Goal: Task Accomplishment & Management: Complete application form

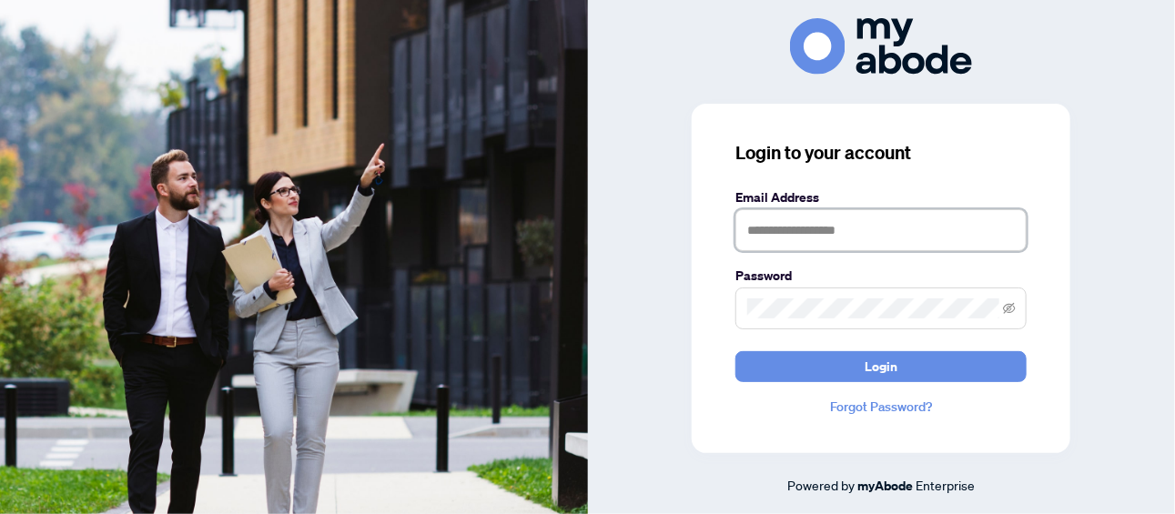
click at [899, 229] on input "text" at bounding box center [881, 230] width 291 height 42
type input "**********"
click at [736, 351] on button "Login" at bounding box center [881, 366] width 291 height 31
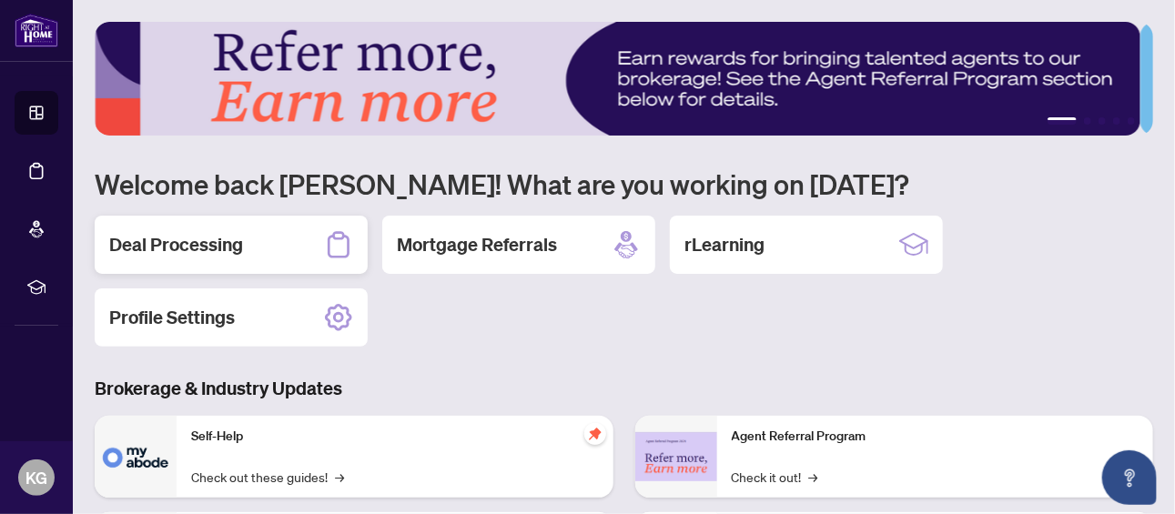
click at [219, 240] on h2 "Deal Processing" at bounding box center [176, 244] width 134 height 25
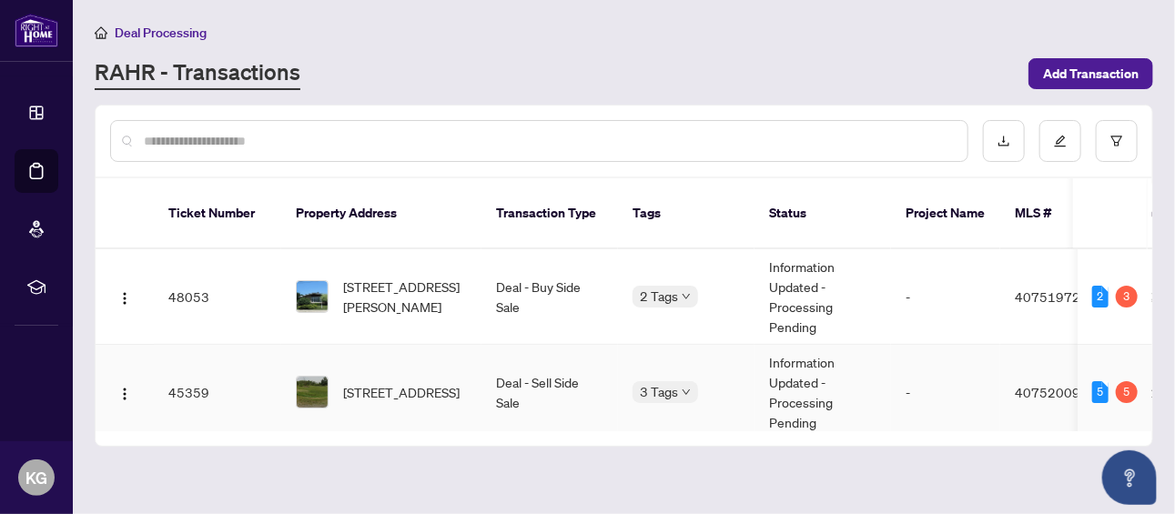
click at [385, 382] on span "[STREET_ADDRESS]" at bounding box center [401, 392] width 117 height 20
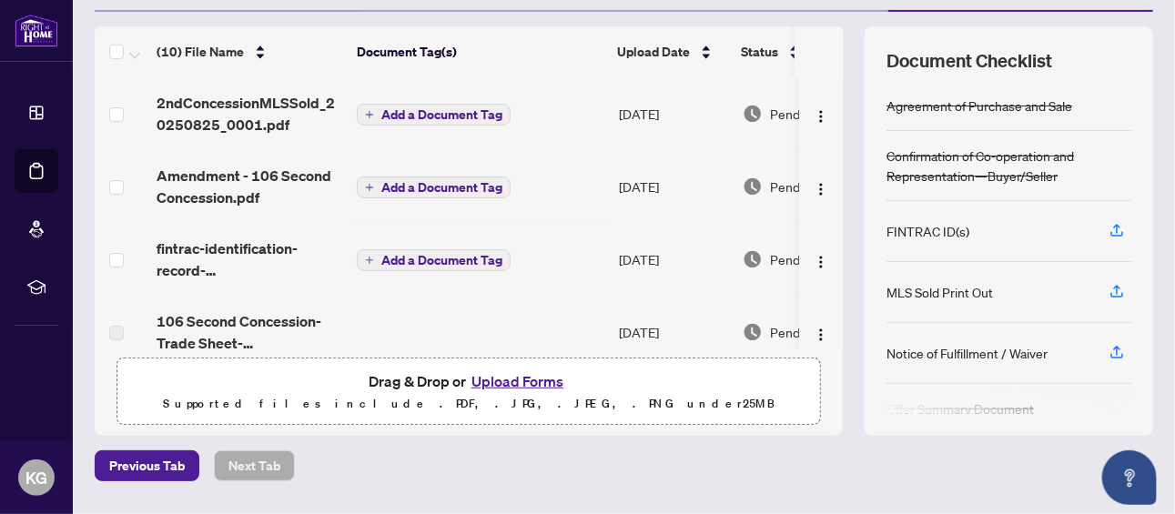
scroll to position [55, 0]
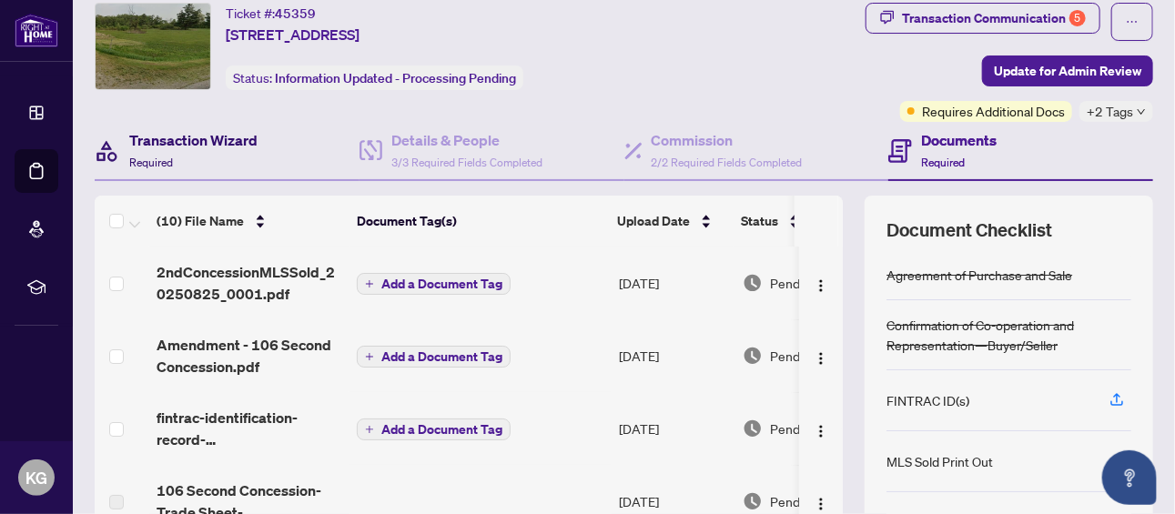
click at [196, 142] on h4 "Transaction Wizard" at bounding box center [193, 140] width 128 height 22
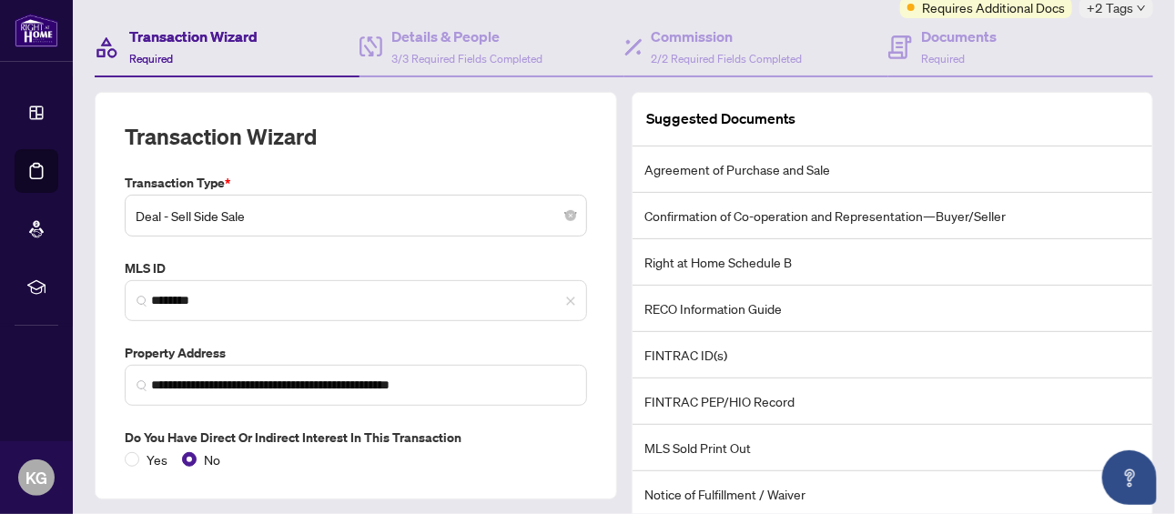
scroll to position [55, 0]
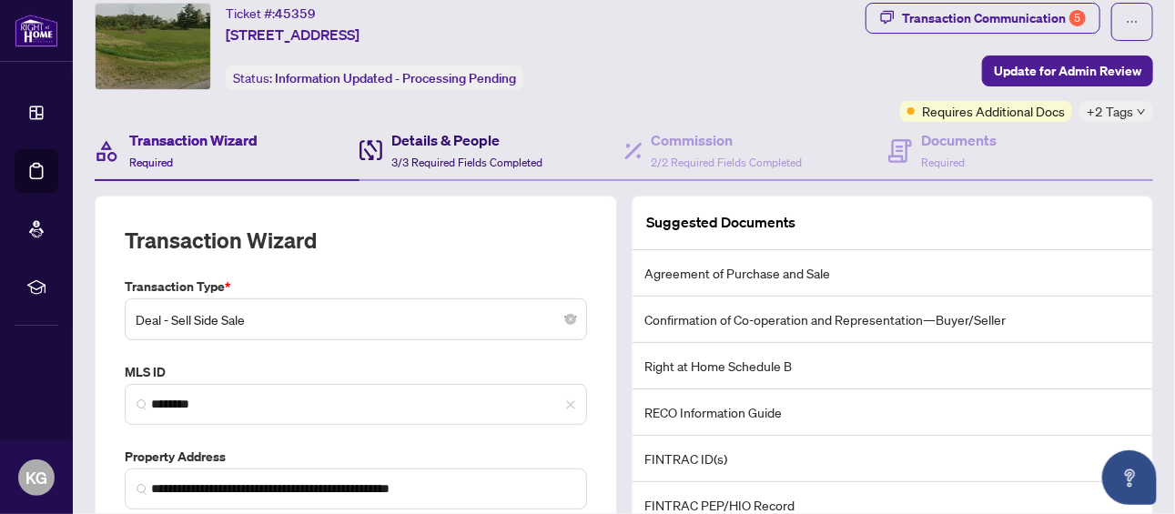
click at [449, 156] on span "3/3 Required Fields Completed" at bounding box center [466, 163] width 151 height 14
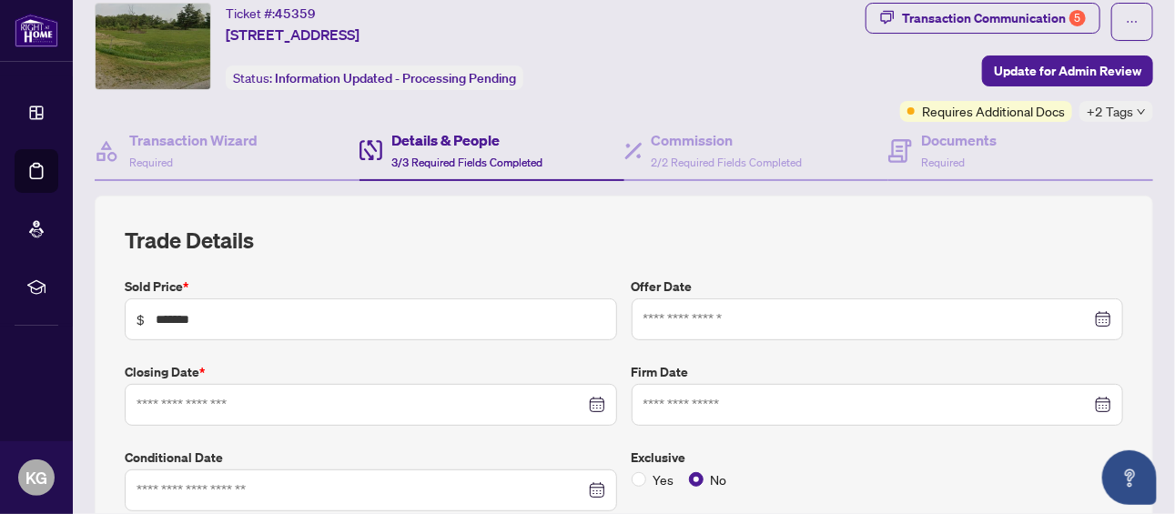
type input "**********"
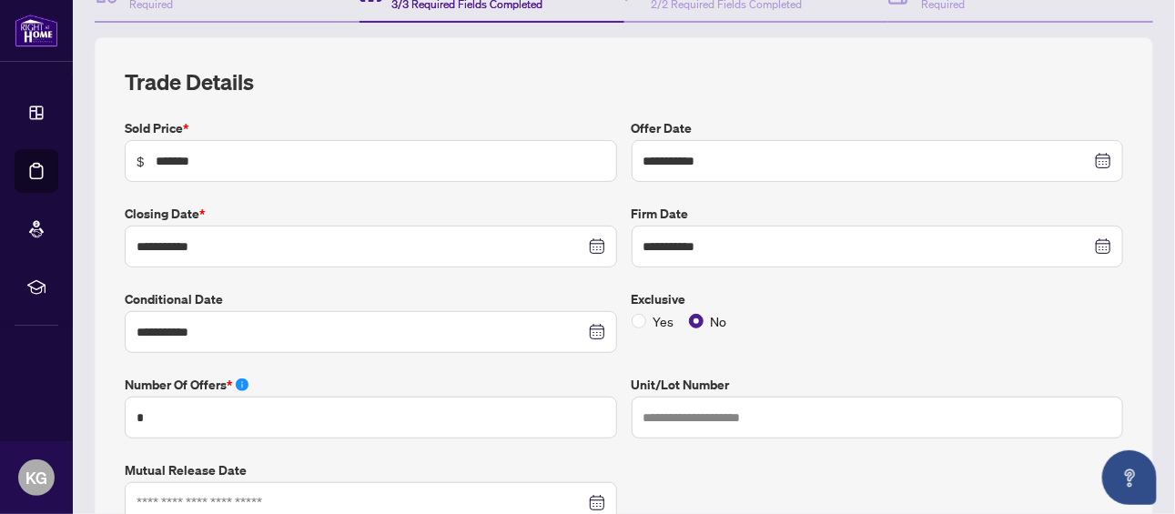
scroll to position [235, 0]
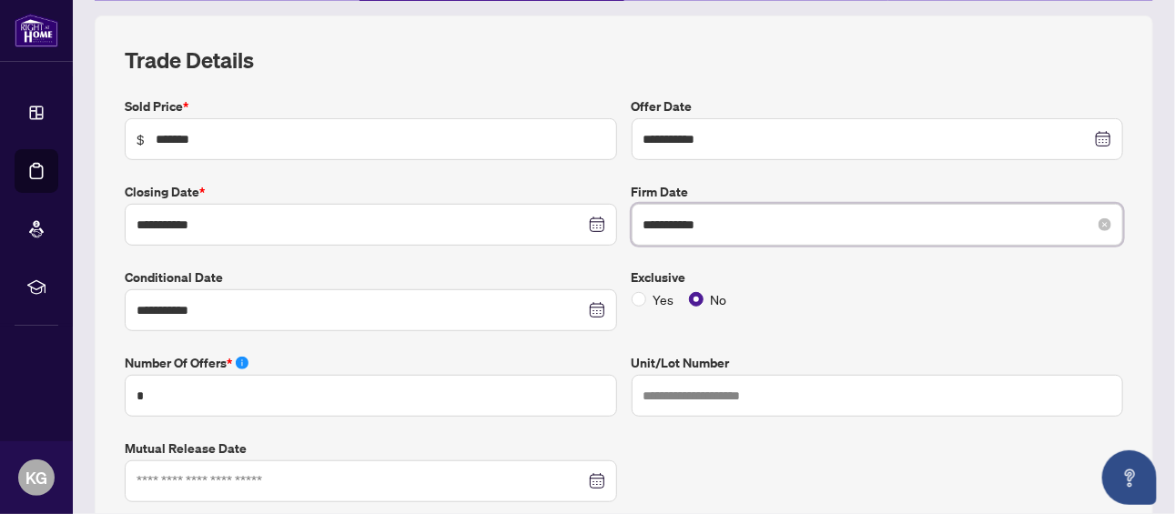
click at [773, 223] on input "**********" at bounding box center [868, 225] width 449 height 20
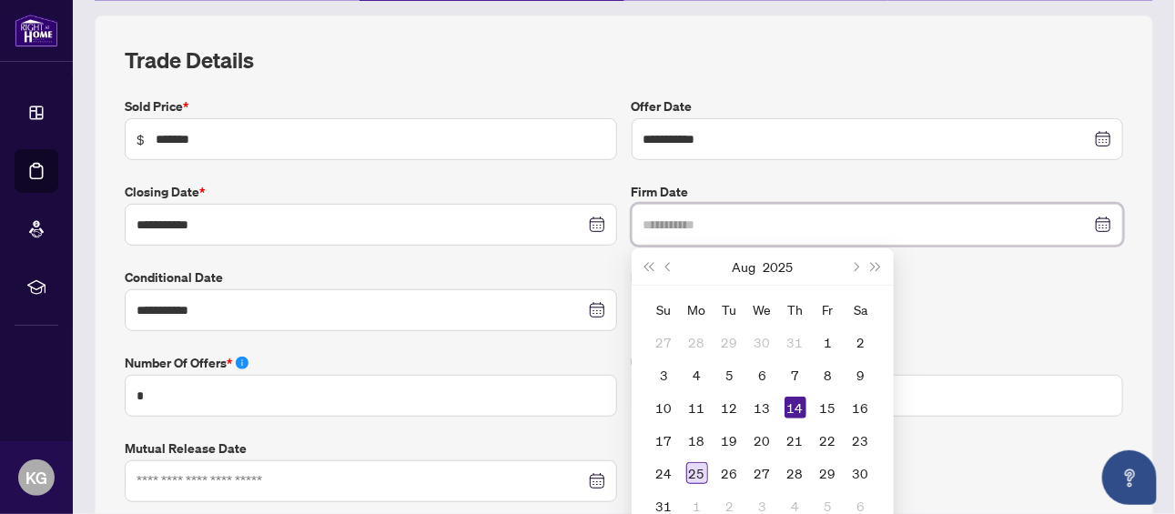
type input "**********"
click at [688, 465] on div "25" at bounding box center [697, 473] width 22 height 22
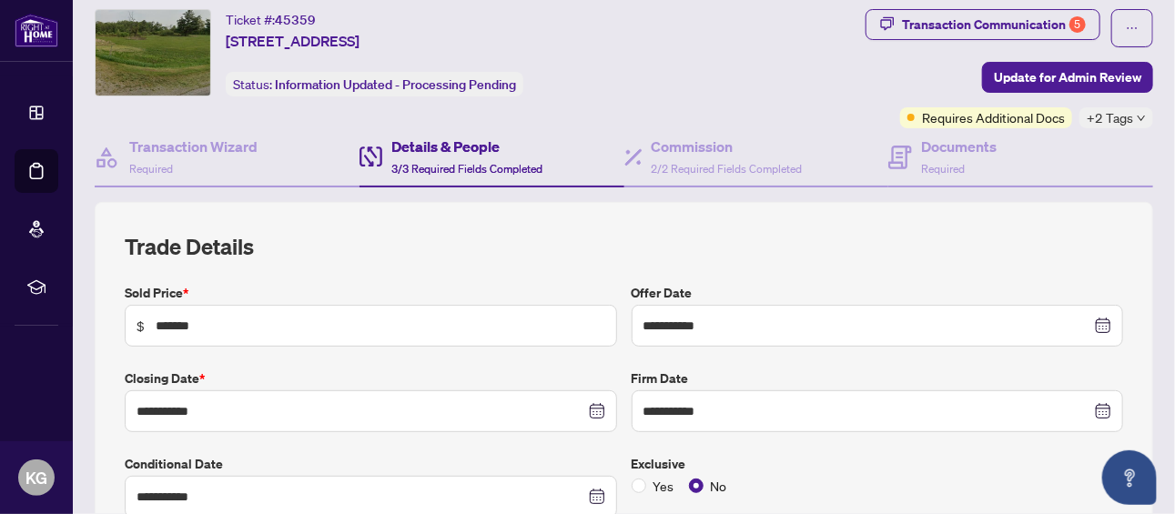
scroll to position [15, 0]
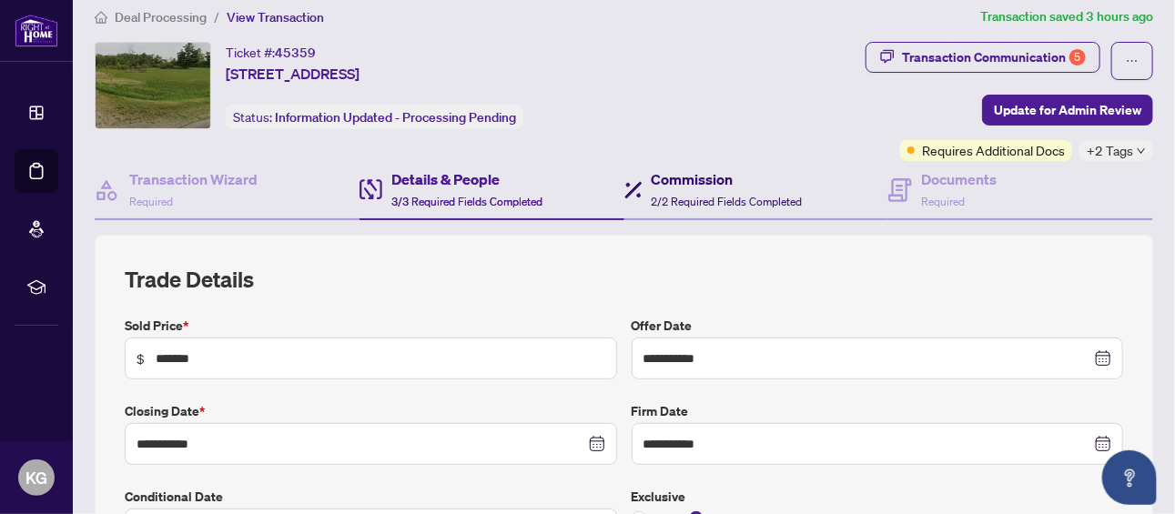
click at [698, 195] on span "2/2 Required Fields Completed" at bounding box center [727, 202] width 151 height 14
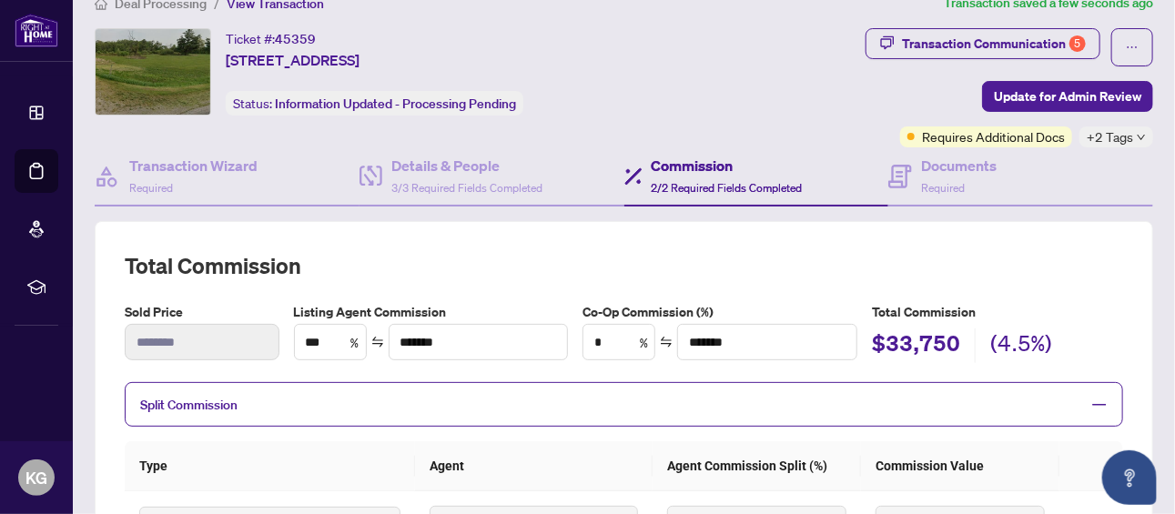
scroll to position [27, 0]
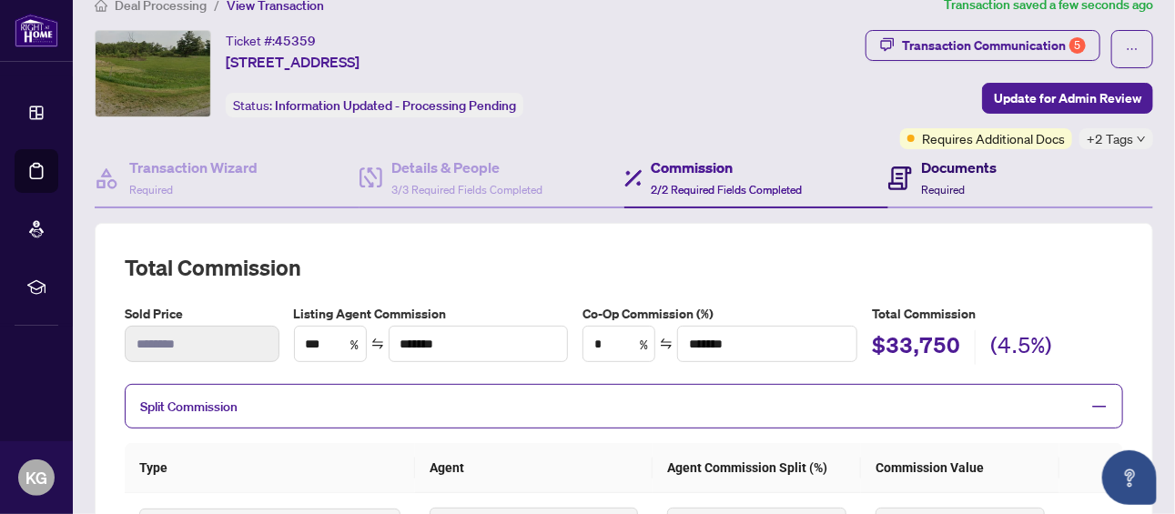
click at [935, 175] on h4 "Documents" at bounding box center [959, 168] width 76 height 22
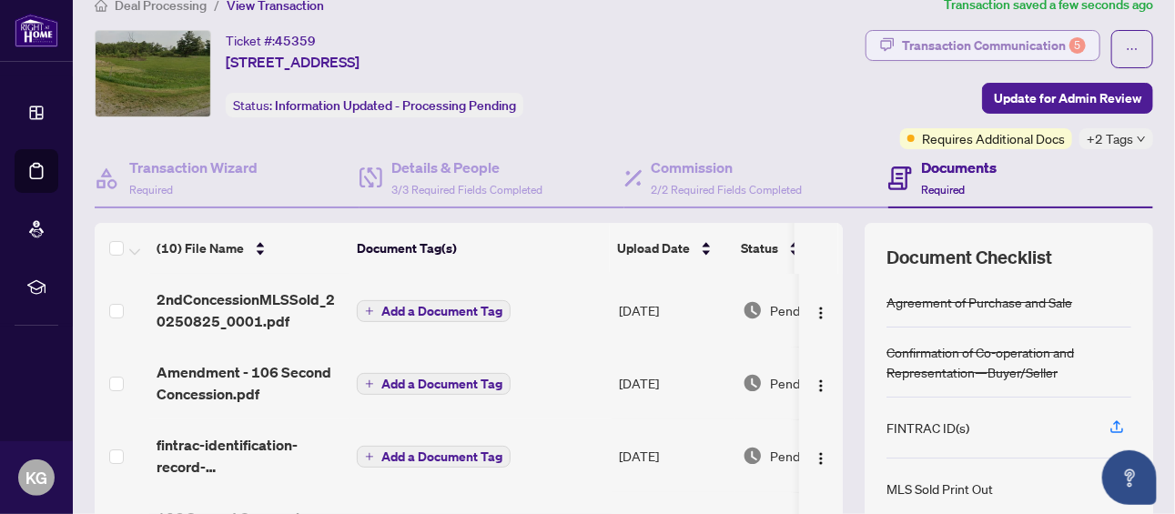
click at [980, 43] on div "Transaction Communication 5" at bounding box center [994, 45] width 184 height 29
type textarea "**********"
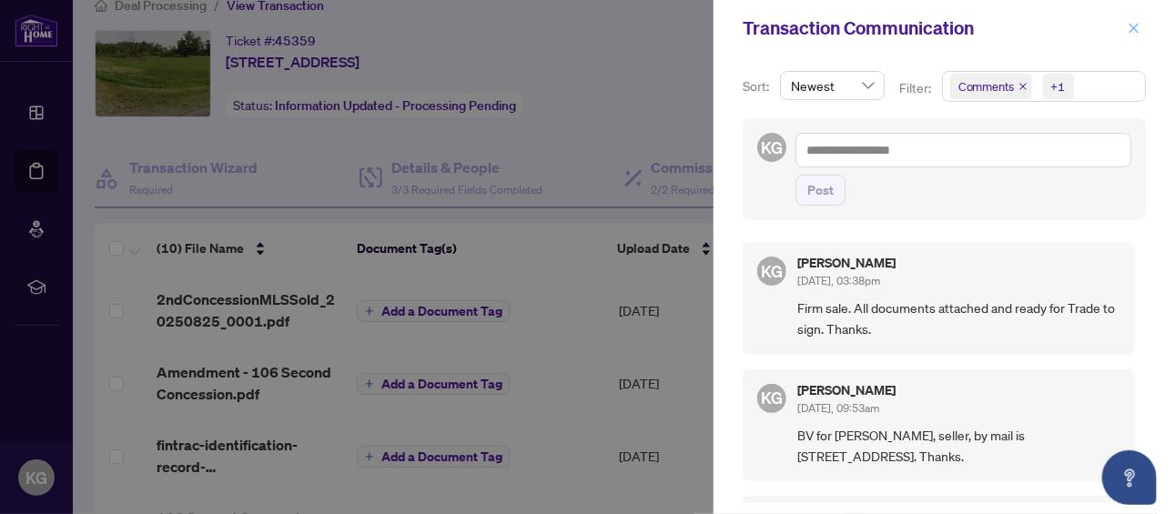
click at [1133, 24] on icon "close" at bounding box center [1134, 28] width 13 height 13
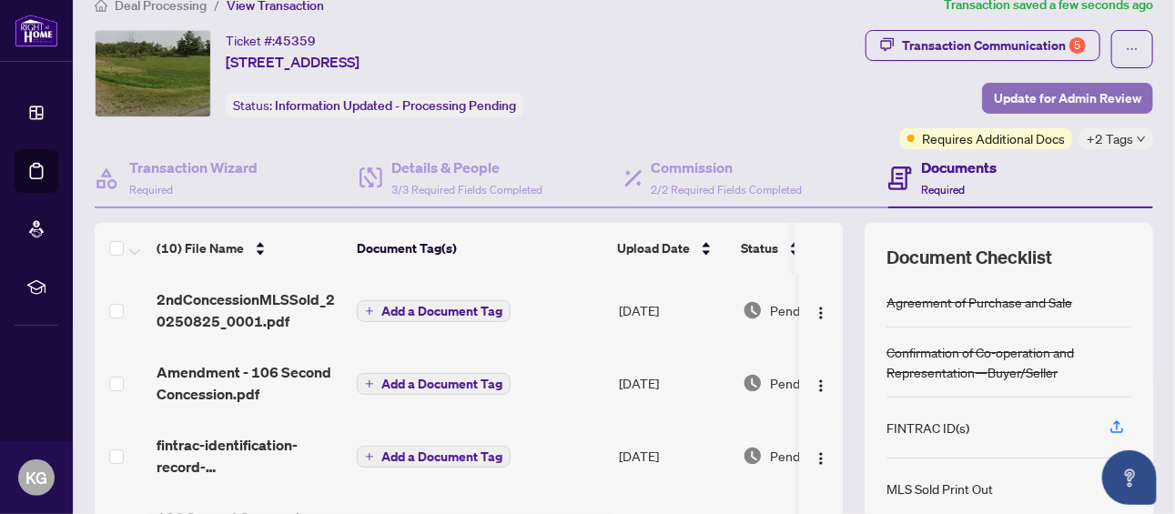
click at [1061, 94] on span "Update for Admin Review" at bounding box center [1067, 98] width 147 height 29
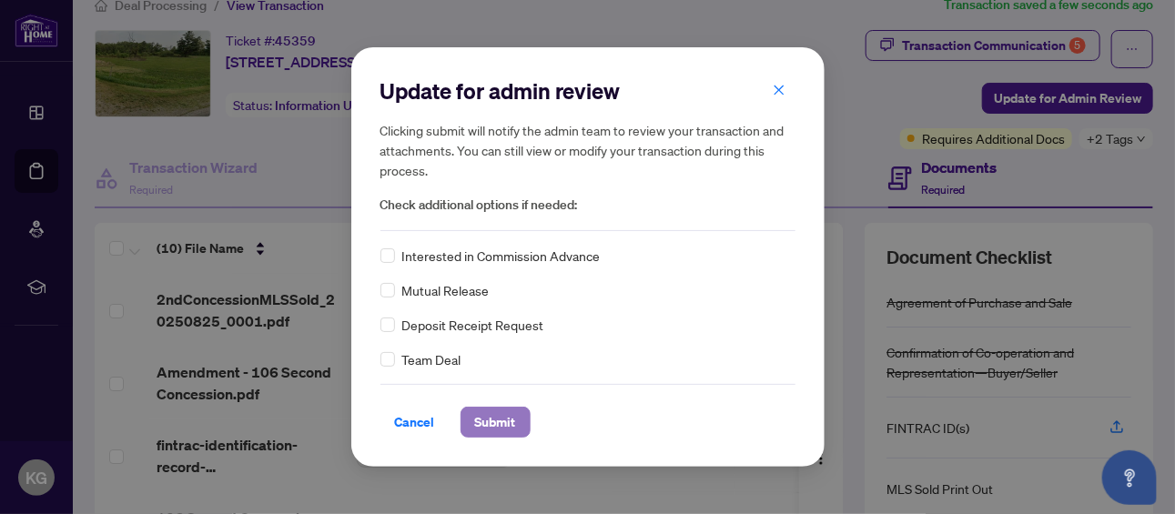
click at [494, 434] on span "Submit" at bounding box center [495, 422] width 41 height 29
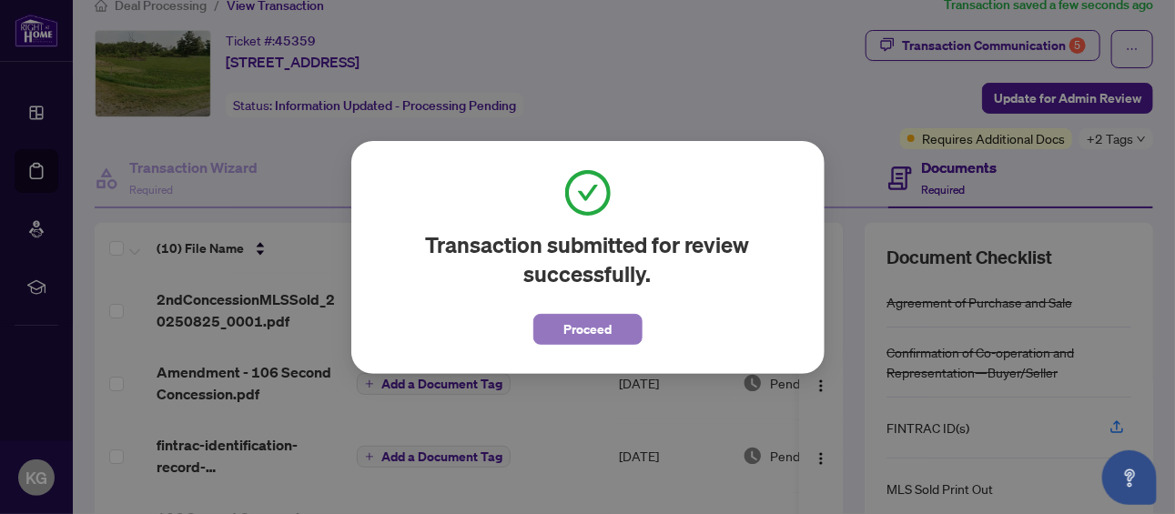
click at [562, 330] on button "Proceed" at bounding box center [587, 329] width 109 height 31
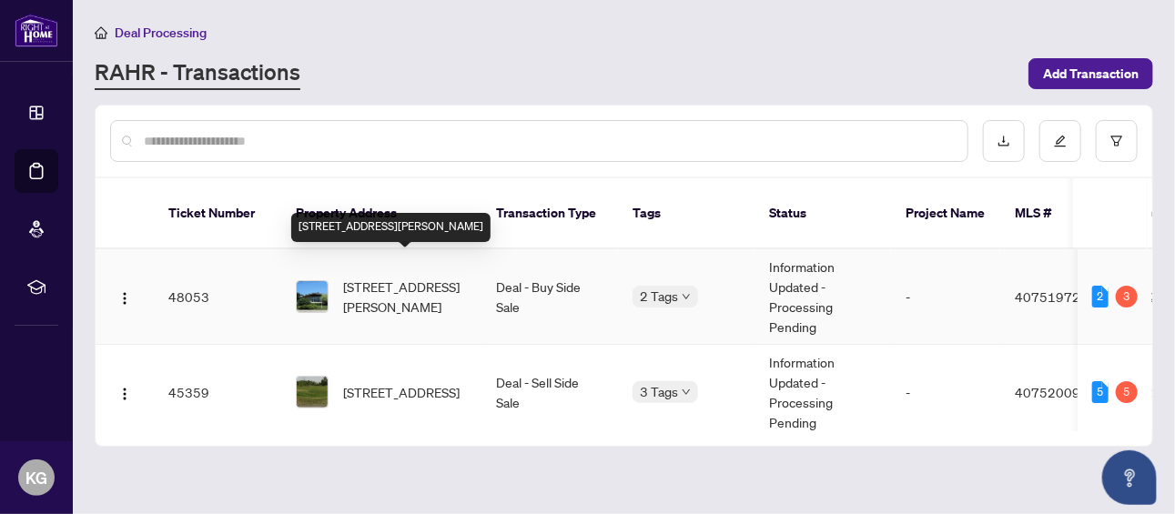
click at [412, 277] on span "[STREET_ADDRESS][PERSON_NAME]" at bounding box center [405, 297] width 124 height 40
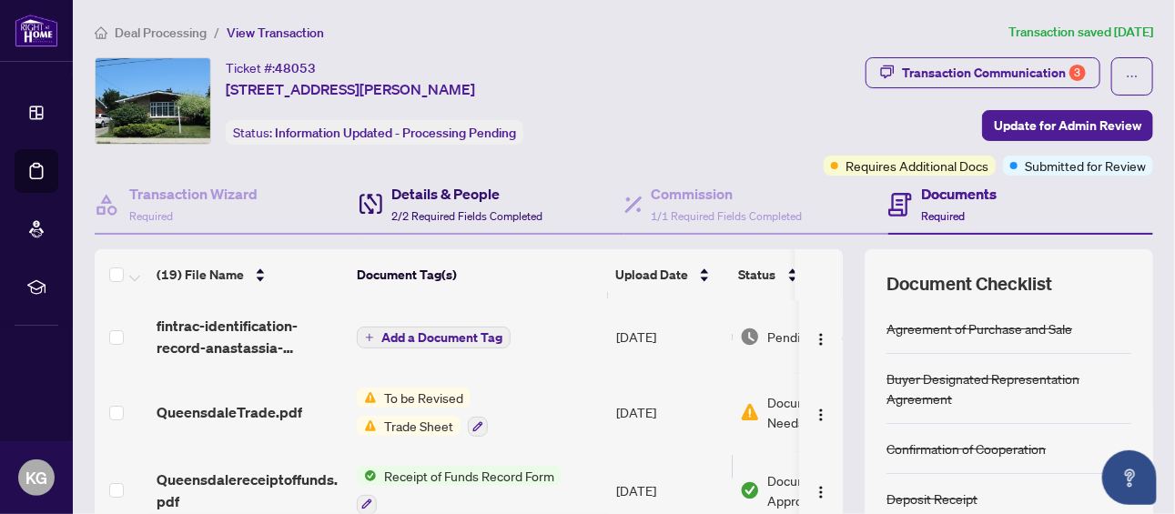
click at [423, 197] on h4 "Details & People" at bounding box center [466, 194] width 151 height 22
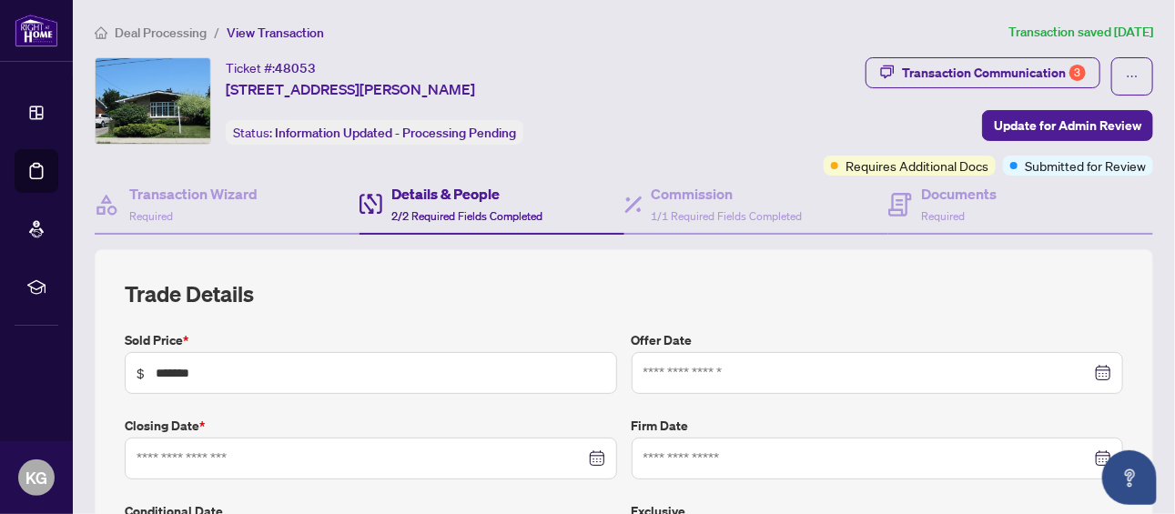
type input "**********"
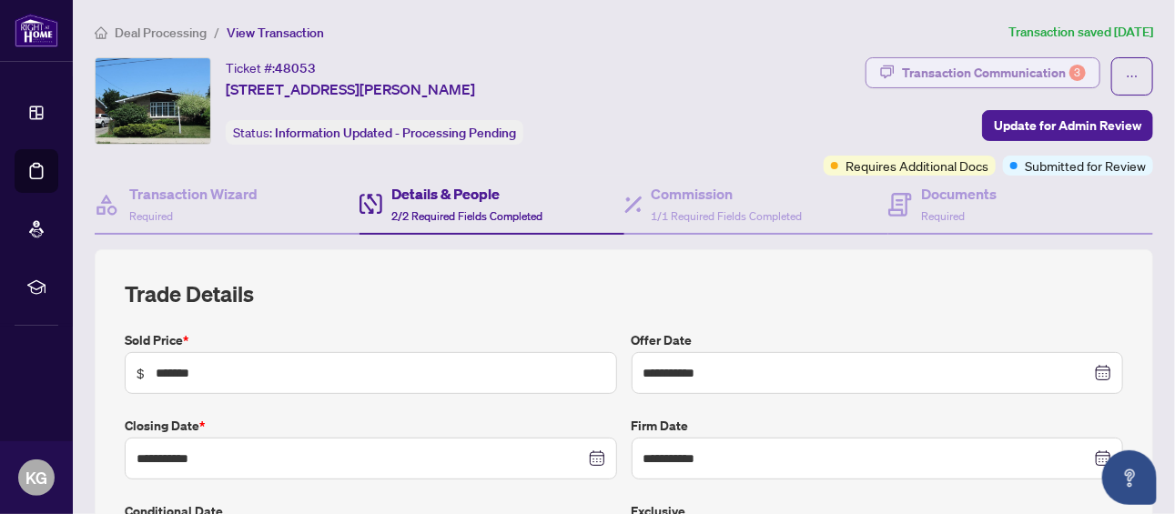
click at [1025, 68] on div "Transaction Communication 3" at bounding box center [994, 72] width 184 height 29
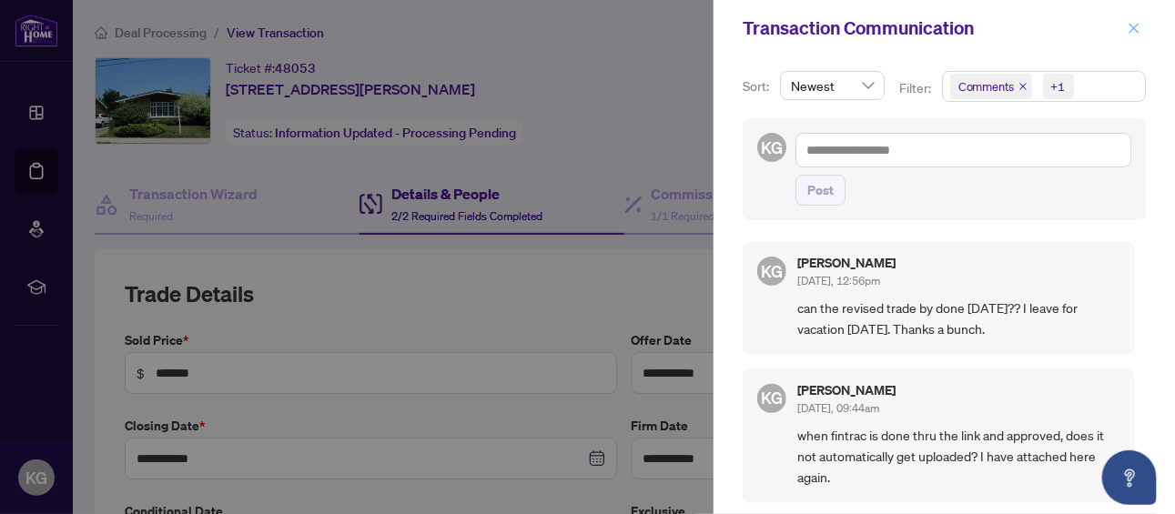
click at [1133, 23] on icon "close" at bounding box center [1134, 28] width 13 height 13
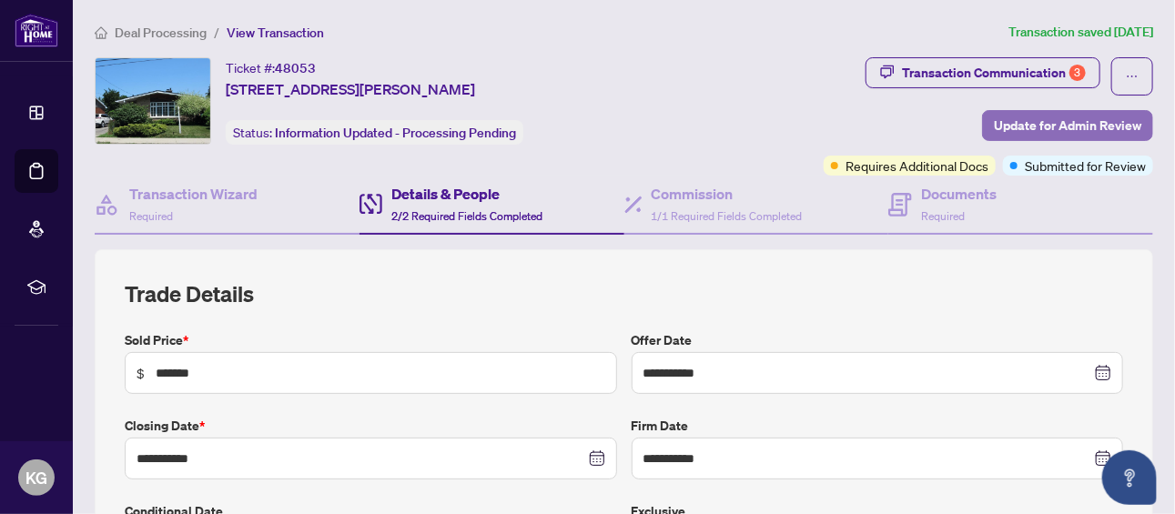
click at [1071, 119] on span "Update for Admin Review" at bounding box center [1067, 125] width 147 height 29
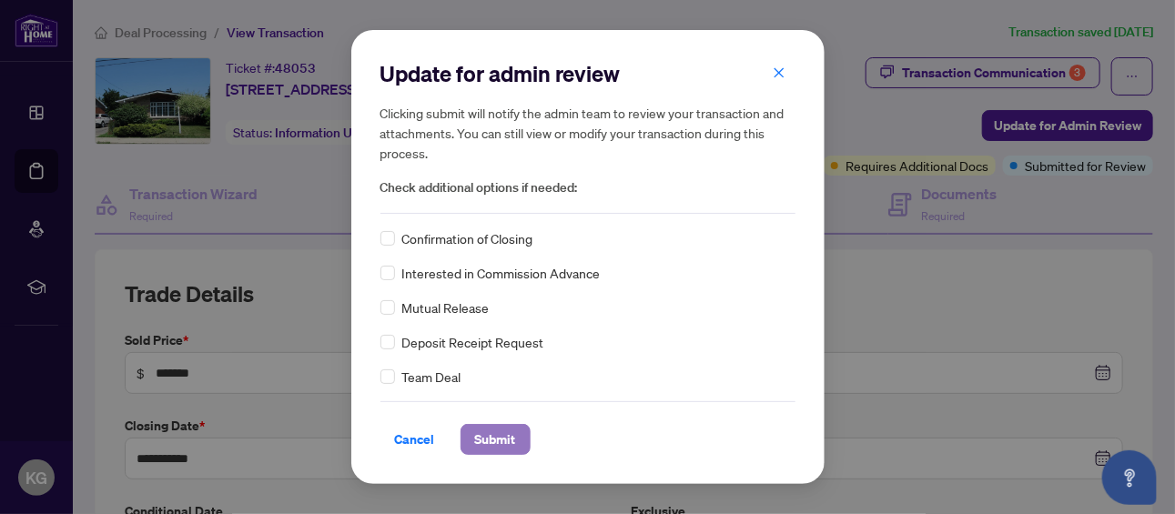
click at [487, 437] on span "Submit" at bounding box center [495, 439] width 41 height 29
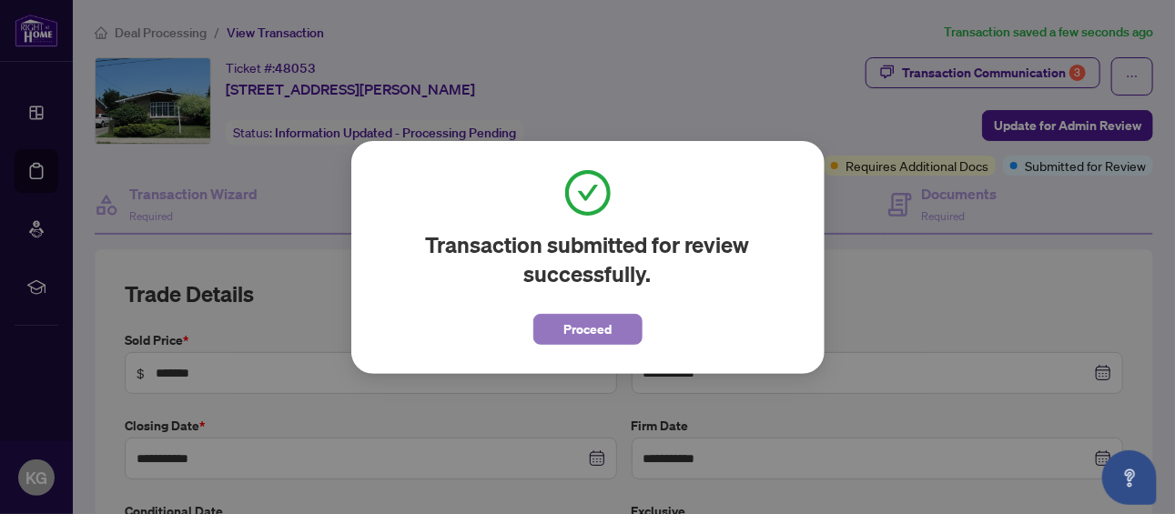
click at [629, 322] on button "Proceed" at bounding box center [587, 329] width 109 height 31
